Goal: Task Accomplishment & Management: Manage account settings

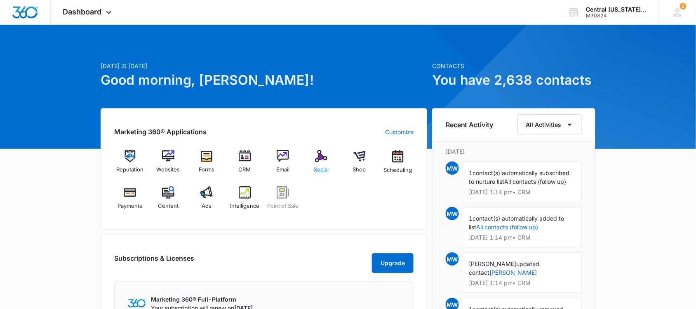
click at [320, 164] on div "Social" at bounding box center [322, 165] width 32 height 30
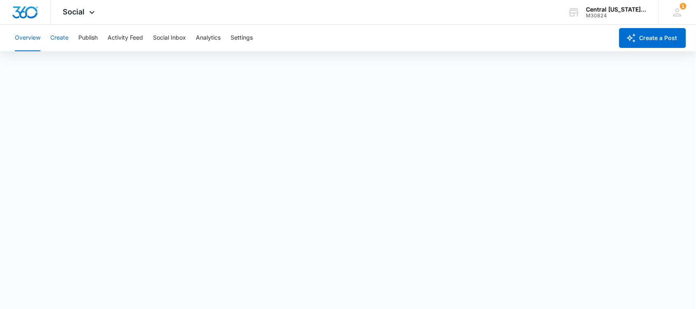
click at [68, 41] on button "Create" at bounding box center [59, 38] width 18 height 26
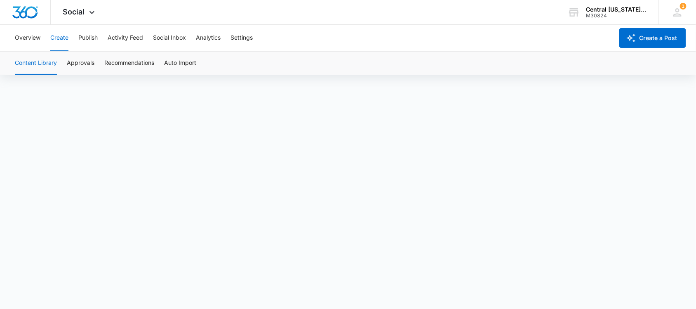
click at [307, 55] on div "Content Library Approvals Recommendations Auto Import" at bounding box center [348, 63] width 677 height 23
click at [90, 42] on button "Publish" at bounding box center [87, 38] width 19 height 26
click at [88, 11] on icon at bounding box center [92, 14] width 10 height 10
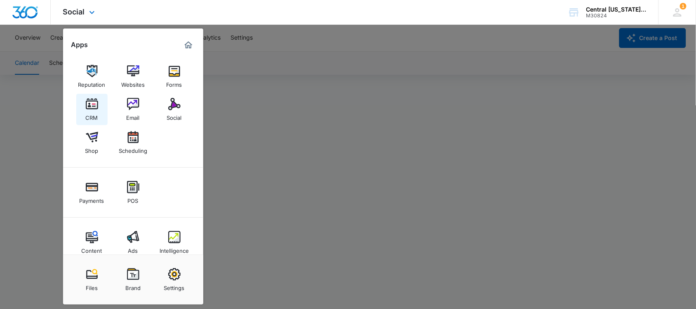
click at [100, 106] on link "CRM" at bounding box center [91, 109] width 31 height 31
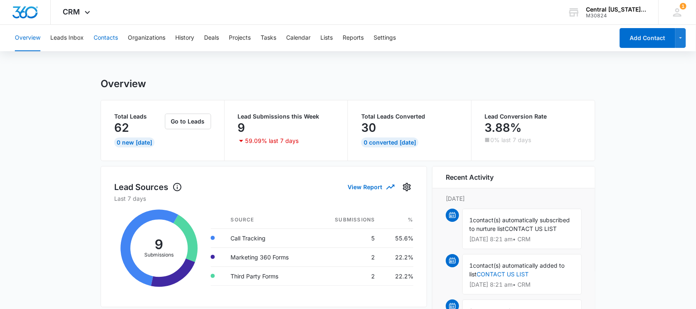
click at [97, 41] on button "Contacts" at bounding box center [106, 38] width 24 height 26
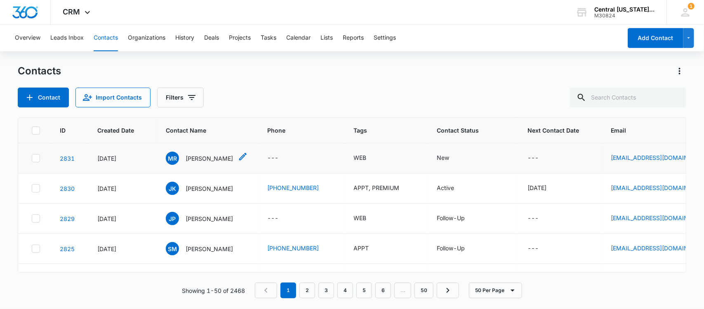
click at [203, 160] on p "[PERSON_NAME]" at bounding box center [209, 158] width 47 height 9
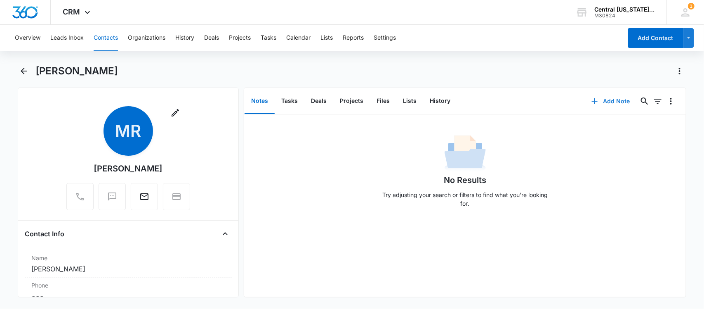
click at [597, 97] on button "Add Note" at bounding box center [610, 101] width 55 height 20
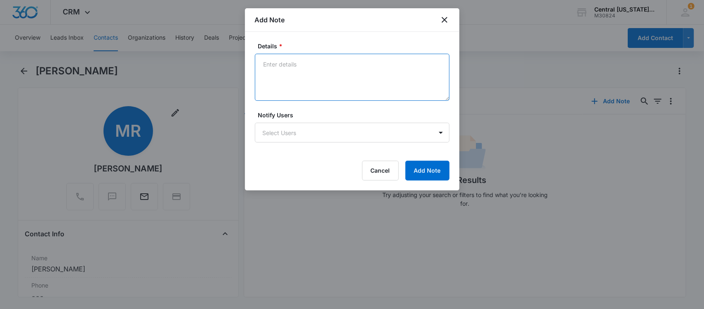
click at [312, 88] on textarea "Details *" at bounding box center [352, 77] width 195 height 47
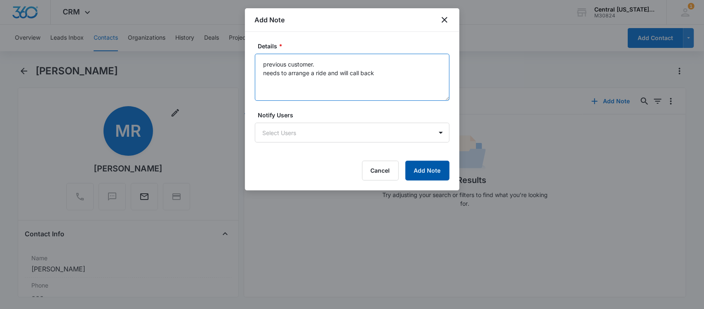
type textarea "previous customer. needs to arrange a ride and will call back"
click at [429, 162] on button "Add Note" at bounding box center [428, 170] width 44 height 20
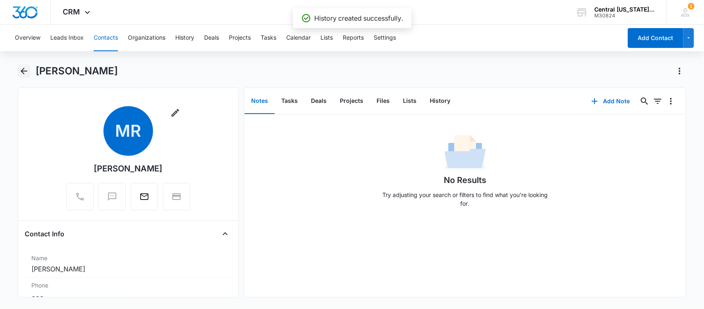
click at [23, 76] on button "Back" at bounding box center [24, 70] width 13 height 13
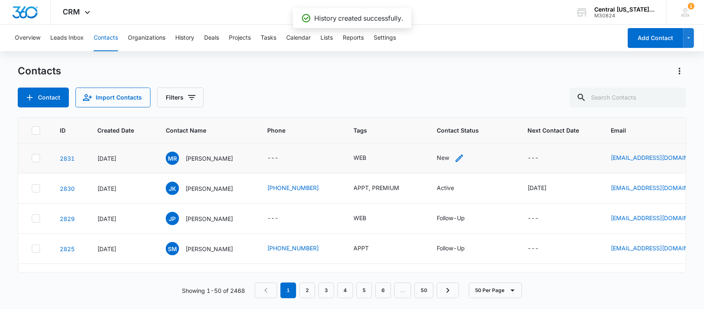
click at [456, 156] on icon "Contact Status - New - Select to Edit Field" at bounding box center [460, 158] width 10 height 10
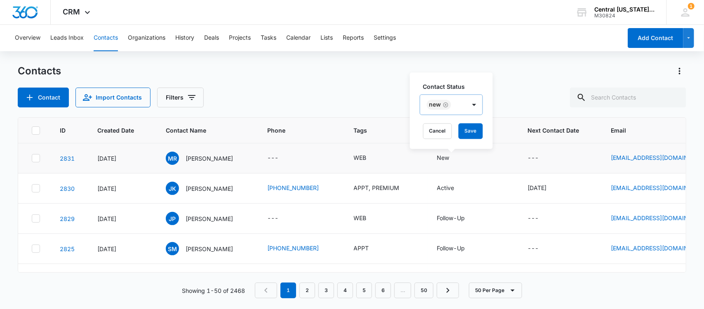
click at [446, 104] on icon "Remove New" at bounding box center [445, 104] width 5 height 5
click at [446, 104] on div at bounding box center [448, 105] width 40 height 10
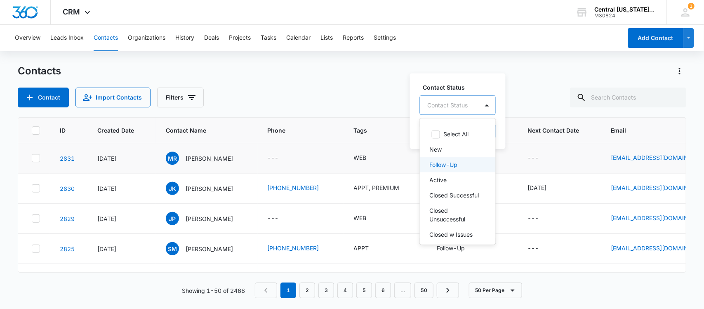
drag, startPoint x: 446, startPoint y: 165, endPoint x: 462, endPoint y: 112, distance: 55.6
click at [447, 164] on p "Follow-Up" at bounding box center [444, 164] width 28 height 9
click at [474, 104] on div "Follow-Up" at bounding box center [451, 105] width 63 height 20
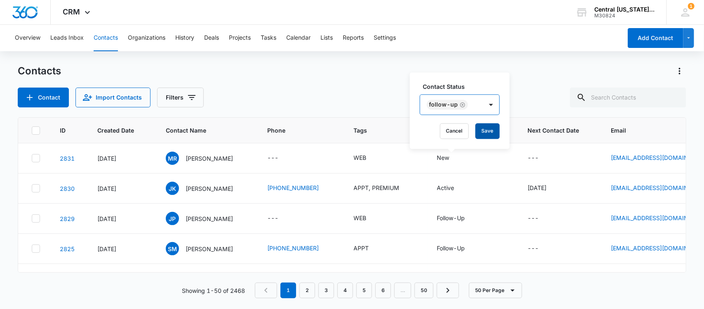
click at [490, 133] on button "Save" at bounding box center [488, 131] width 24 height 16
